Goal: Find contact information: Find contact information

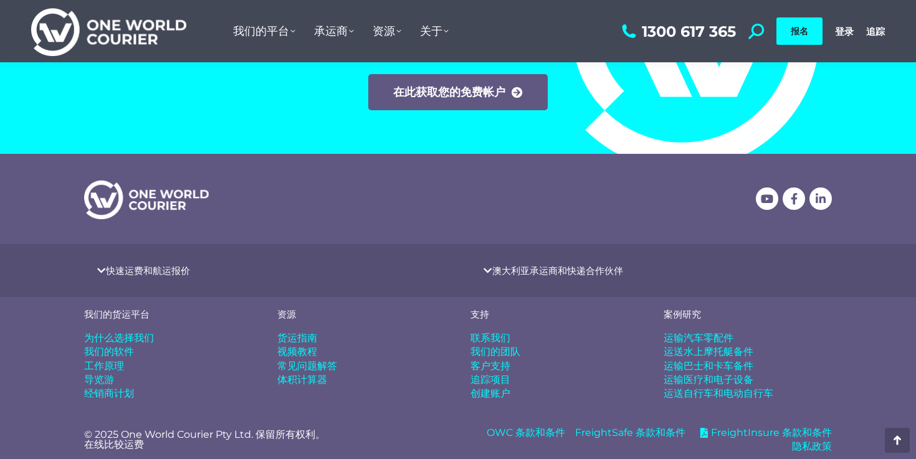
scroll to position [4916, 0]
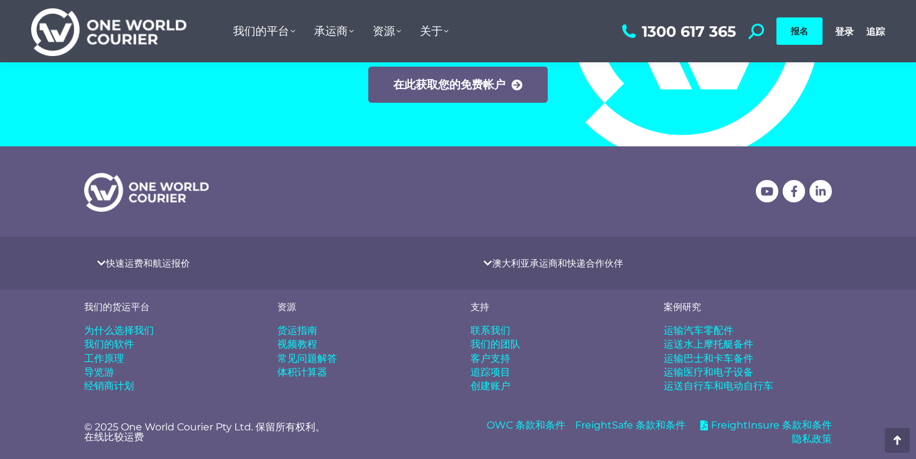
click at [498, 329] on font "联系我们" at bounding box center [490, 330] width 40 height 12
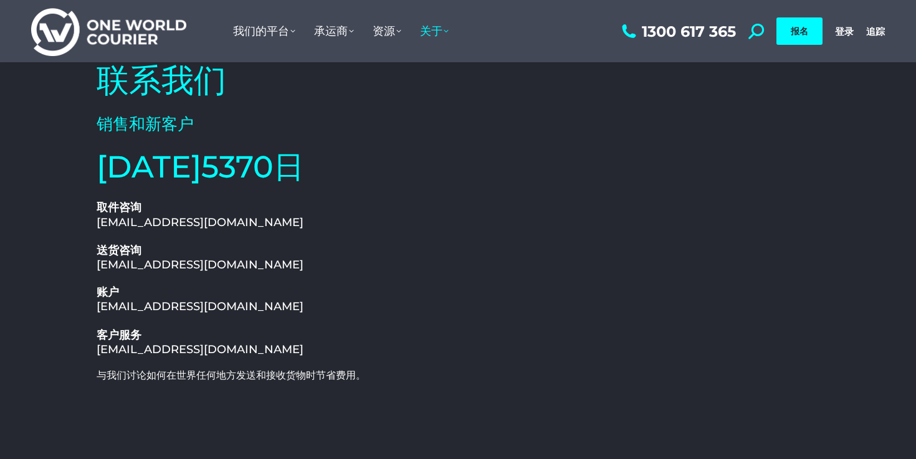
scroll to position [90, 0]
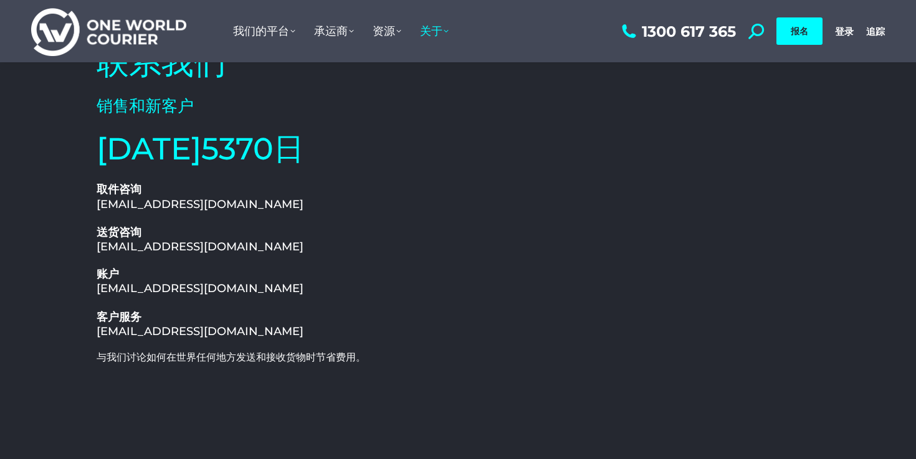
drag, startPoint x: 325, startPoint y: 334, endPoint x: 90, endPoint y: 334, distance: 234.8
click at [90, 334] on div "联系我们 销售和新客户 [DATE]5370日 1300 617 365 取件咨询 [EMAIL_ADDRESS][DOMAIN_NAME] 送货咨询 [EM…" at bounding box center [273, 292] width 367 height 514
copy font "[EMAIL_ADDRESS][DOMAIN_NAME]"
drag, startPoint x: 358, startPoint y: 282, endPoint x: 103, endPoint y: 292, distance: 255.6
click at [103, 293] on h2 "账户 accounts@oneworldcourier.com.au" at bounding box center [274, 281] width 355 height 29
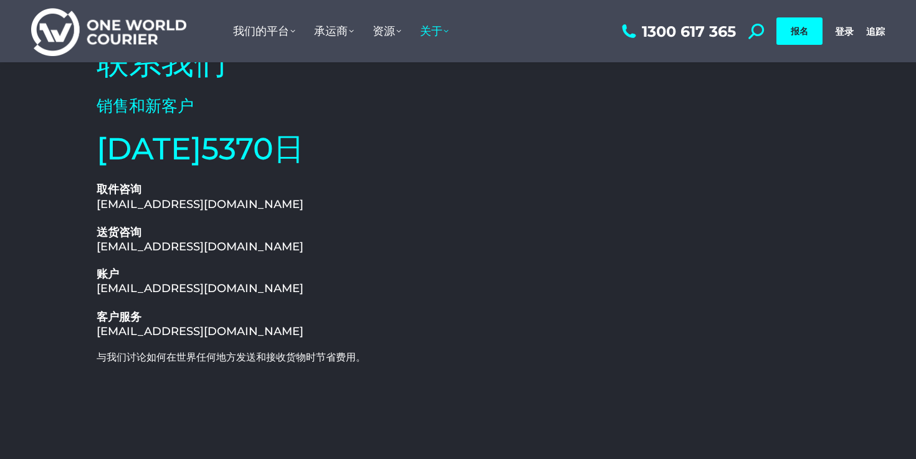
drag, startPoint x: 95, startPoint y: 288, endPoint x: 322, endPoint y: 296, distance: 226.8
click at [322, 296] on div "联系我们 销售和新客户 2016年07月5370日 1300 617 365 取件咨询 pickup@oneworldcourier.com.au 送货咨询 …" at bounding box center [273, 292] width 367 height 514
copy font "accounts@oneworldcourier.com.au"
drag, startPoint x: 320, startPoint y: 249, endPoint x: 89, endPoint y: 244, distance: 230.5
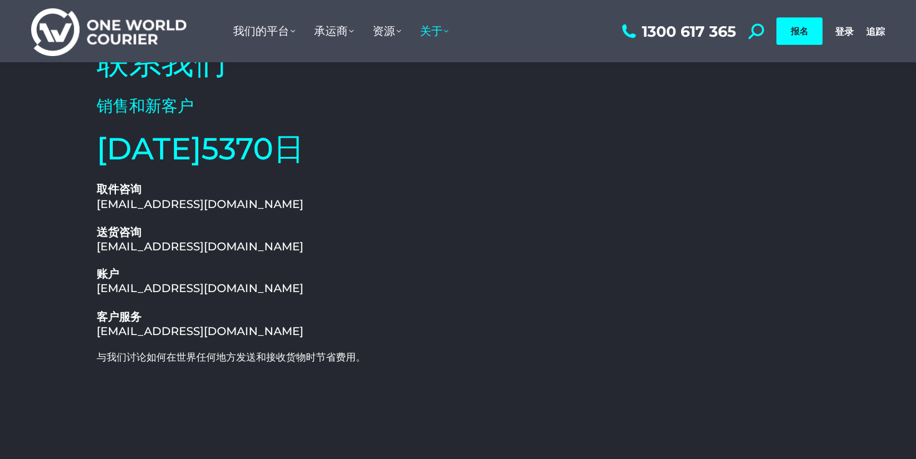
click at [89, 244] on div "联系我们 销售和新客户 2016年07月5370日 1300 617 365 取件咨询 pickup@oneworldcourier.com.au 送货咨询 …" at bounding box center [457, 292] width 747 height 527
copy font "delivery@oneworldcourier.com.au"
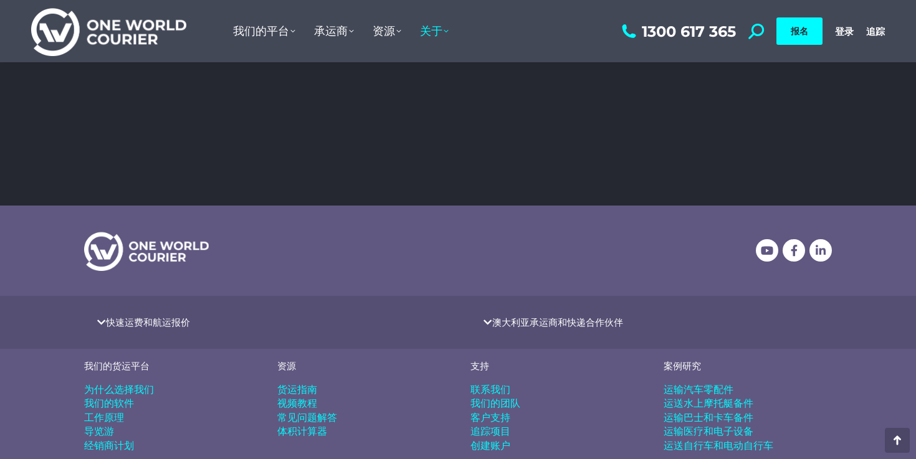
scroll to position [524, 0]
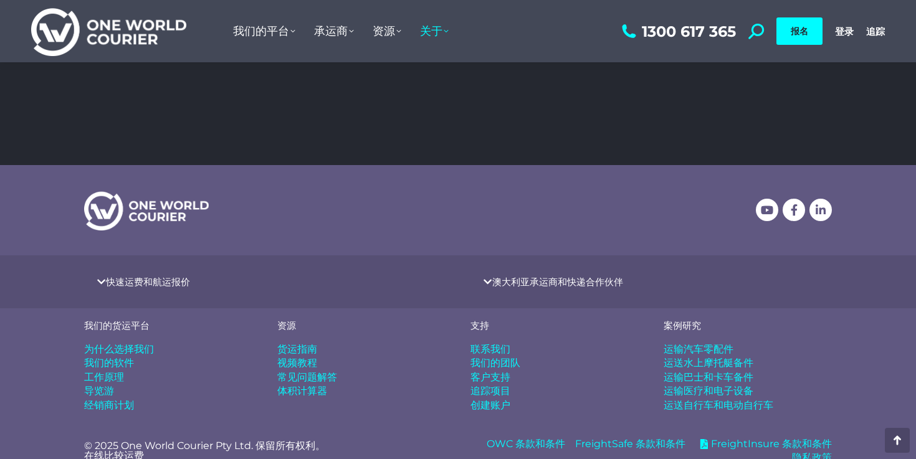
copy font "delivery@oneworldcourier.com.au"
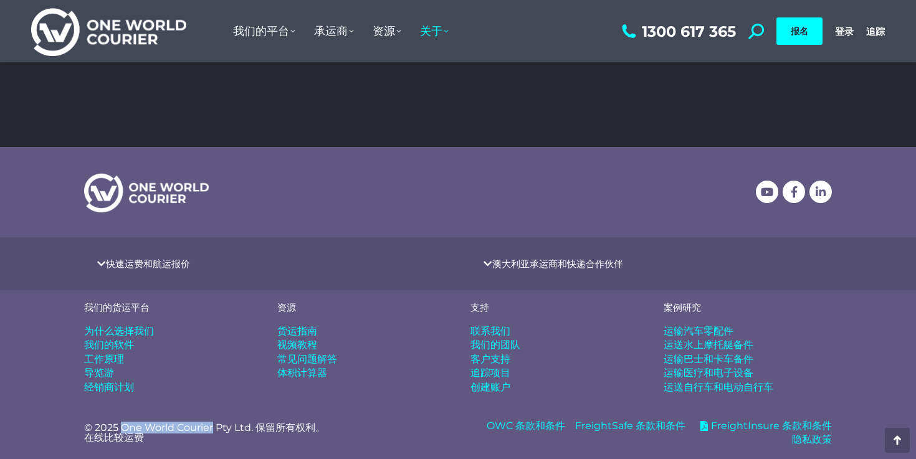
drag, startPoint x: 121, startPoint y: 426, endPoint x: 215, endPoint y: 427, distance: 94.1
click at [215, 427] on font "© 2025 One World Courier Pty Ltd. 保留所有权利。" at bounding box center [204, 428] width 241 height 12
copy font "One World Courier"
